Goal: Information Seeking & Learning: Compare options

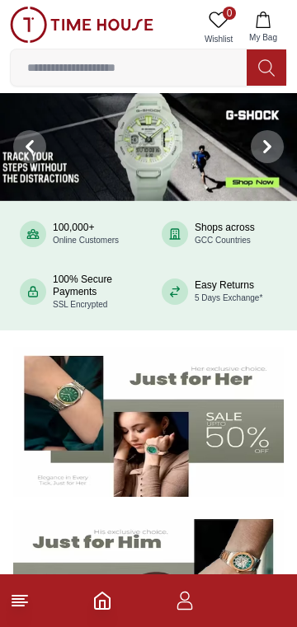
click at [109, 604] on icon "Home" at bounding box center [102, 600] width 15 height 16
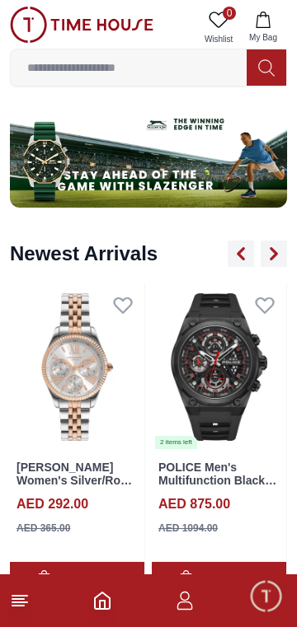
scroll to position [1003, 0]
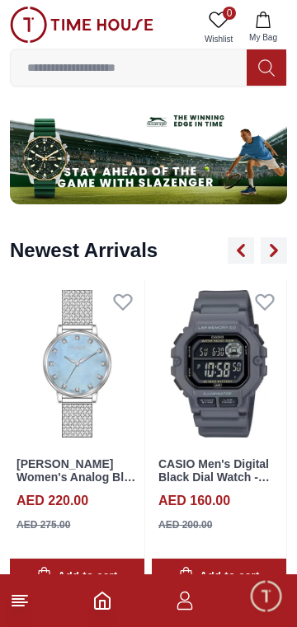
click at [97, 600] on icon "Home" at bounding box center [102, 601] width 20 height 20
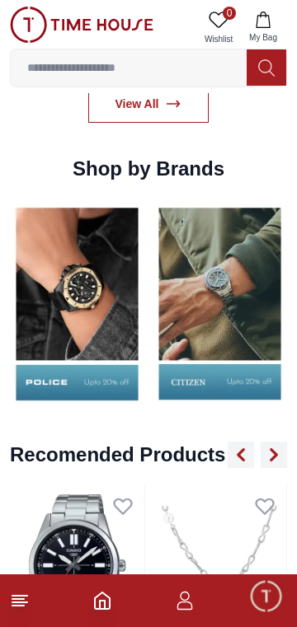
scroll to position [1535, 0]
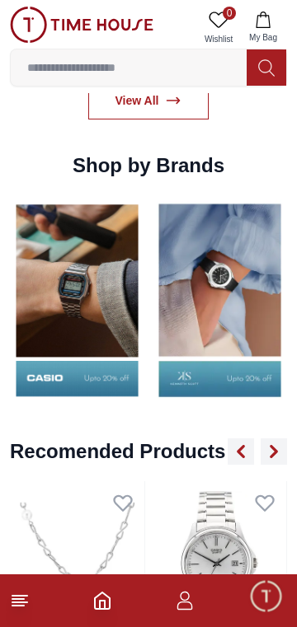
click at [118, 311] on img at bounding box center [77, 300] width 134 height 210
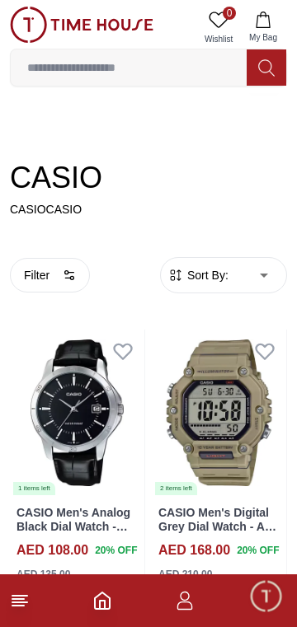
scroll to position [165, 0]
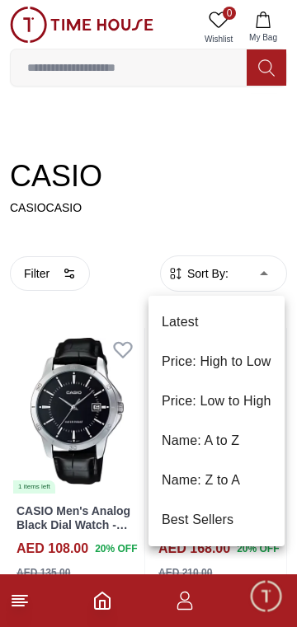
click at [248, 399] on li "Price: Low to High" at bounding box center [216, 401] width 136 height 40
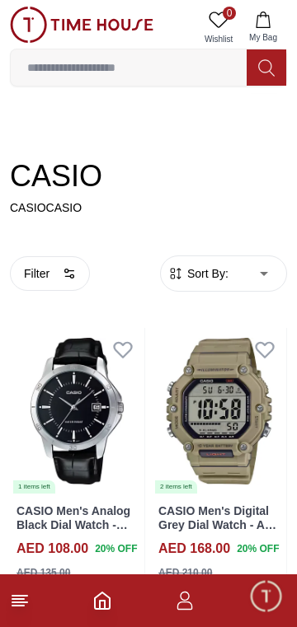
type input "*"
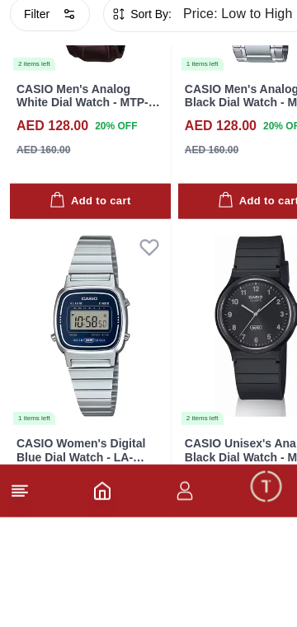
scroll to position [10084, 0]
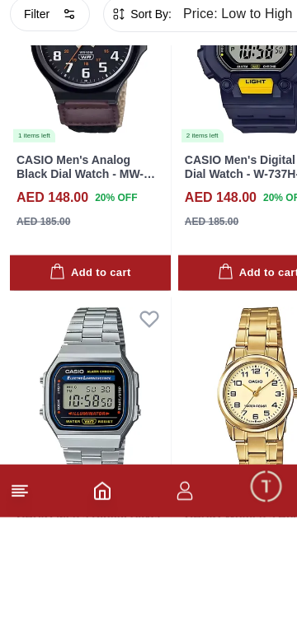
scroll to position [13945, 0]
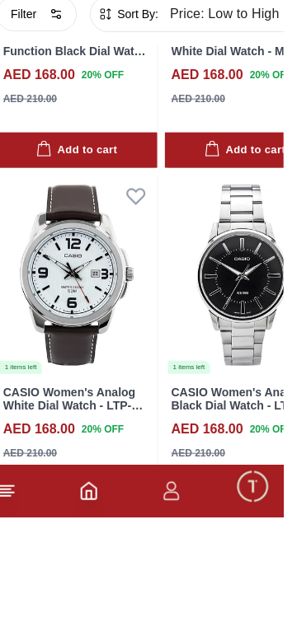
scroll to position [20966, 0]
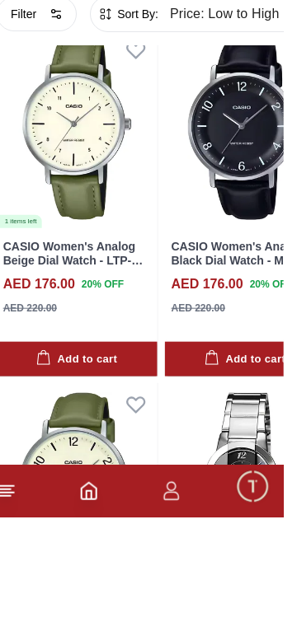
scroll to position [24534, 0]
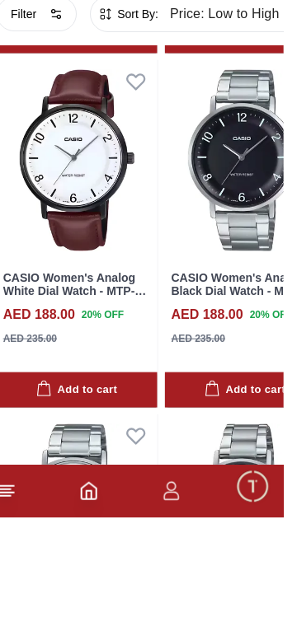
scroll to position [28088, 0]
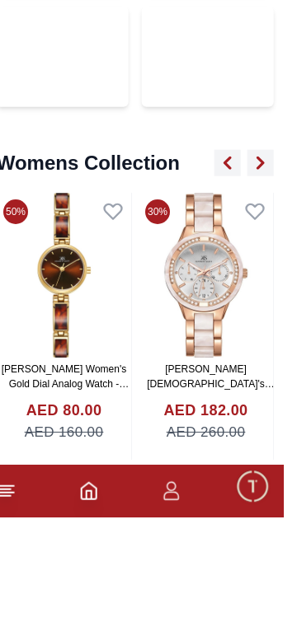
scroll to position [1535, 0]
